Goal: Navigation & Orientation: Find specific page/section

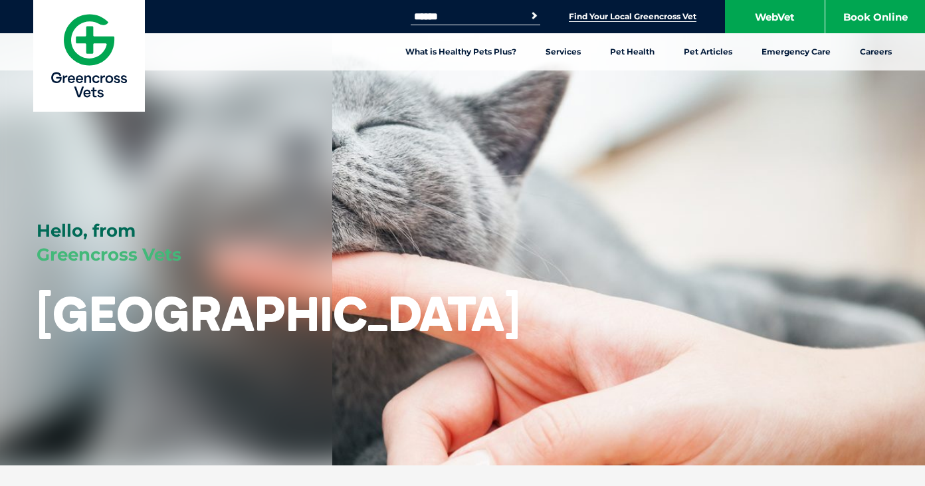
click at [628, 15] on link "Find Your Local Greencross Vet" at bounding box center [633, 16] width 128 height 11
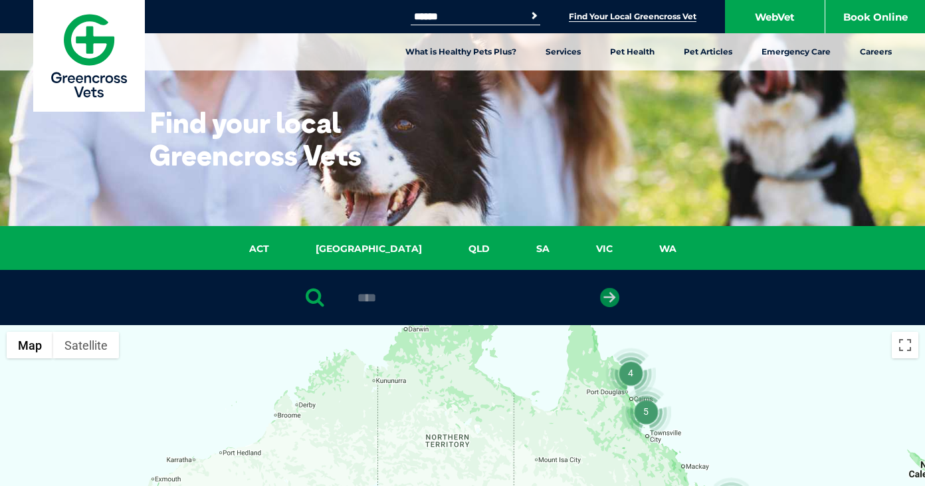
type input "****"
click at [608, 298] on icon "submit" at bounding box center [609, 297] width 19 height 19
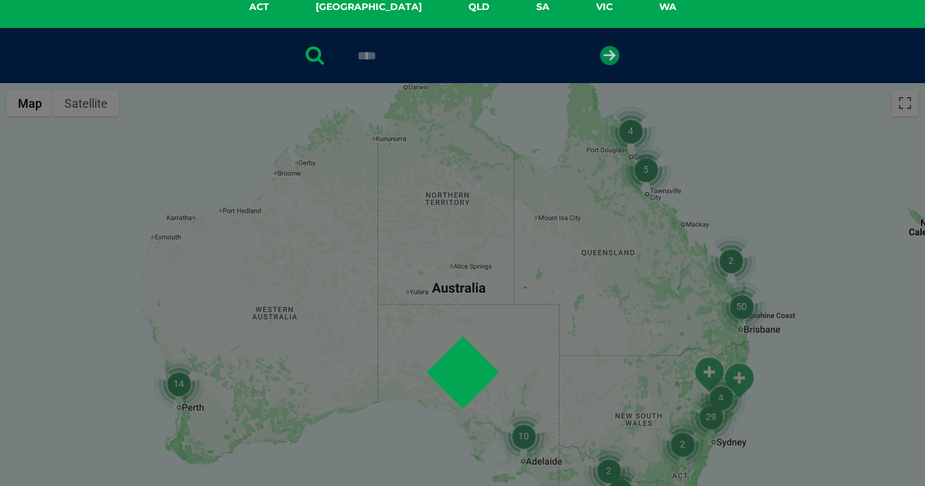
scroll to position [258, 0]
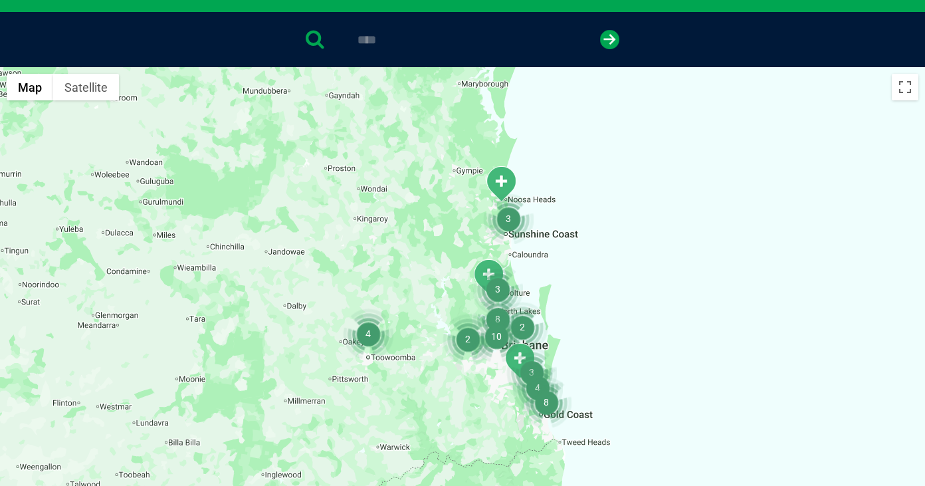
click at [542, 395] on img "8" at bounding box center [546, 402] width 51 height 51
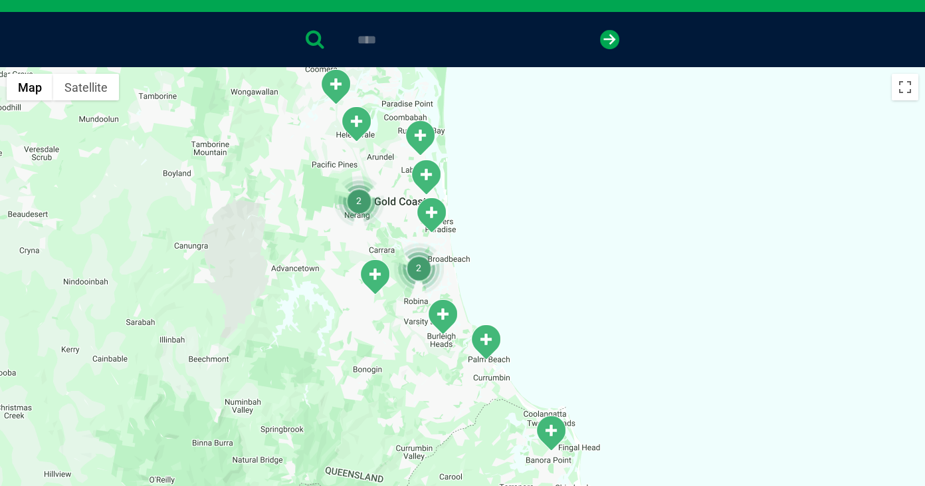
click at [483, 341] on img "Palm Beach" at bounding box center [485, 342] width 33 height 37
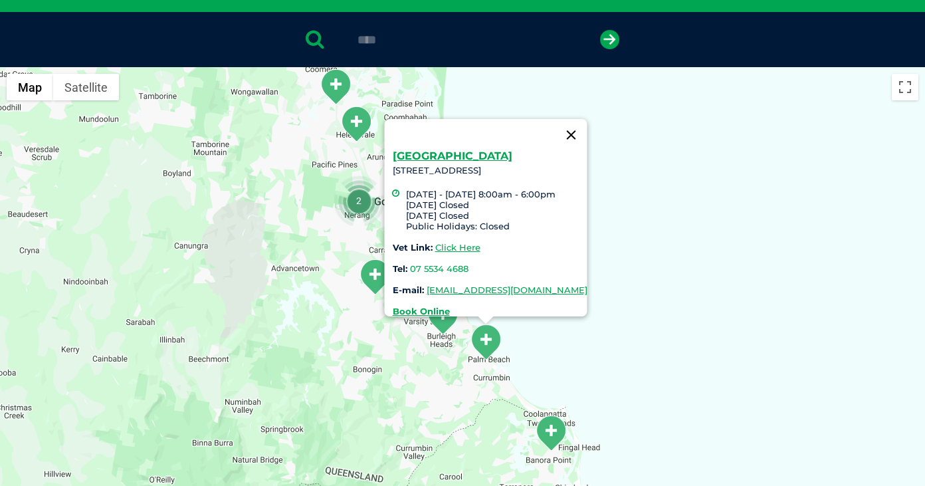
click at [588, 123] on button "Close" at bounding box center [572, 135] width 32 height 32
